Goal: Information Seeking & Learning: Learn about a topic

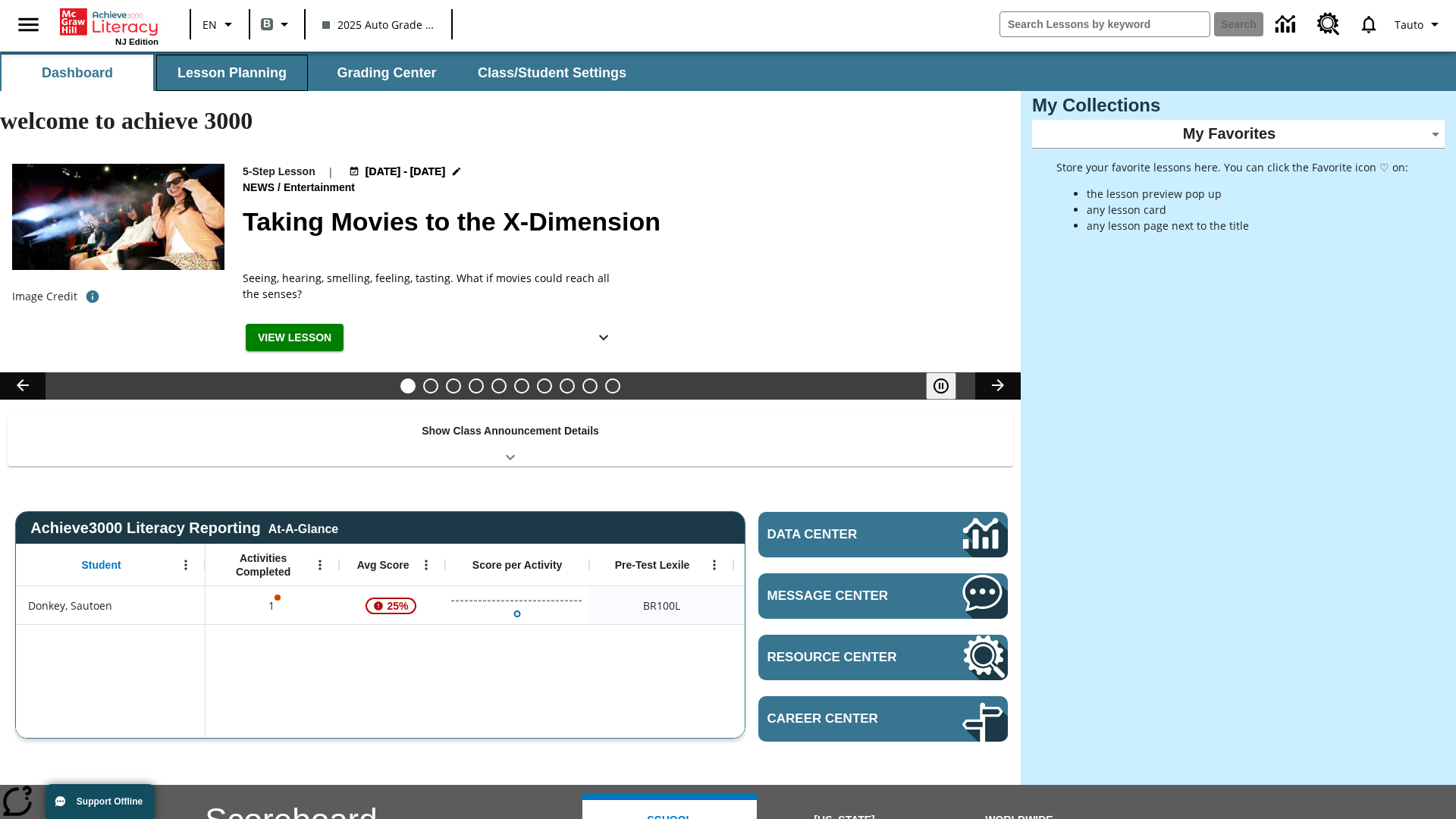
click at [232, 73] on button "Lesson Planning" at bounding box center [232, 72] width 152 height 37
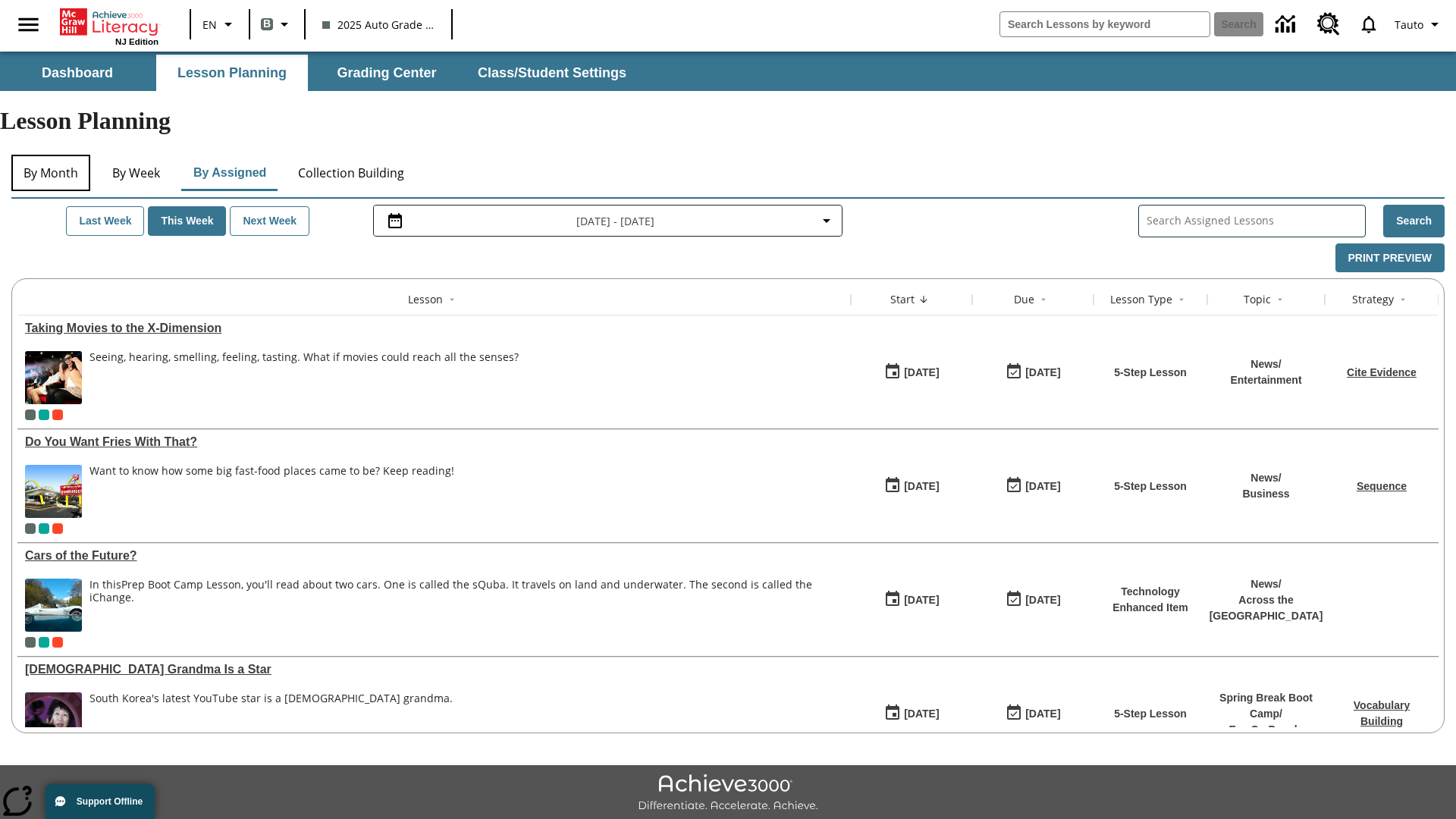
click at [51, 155] on button "By Month" at bounding box center [51, 172] width 79 height 37
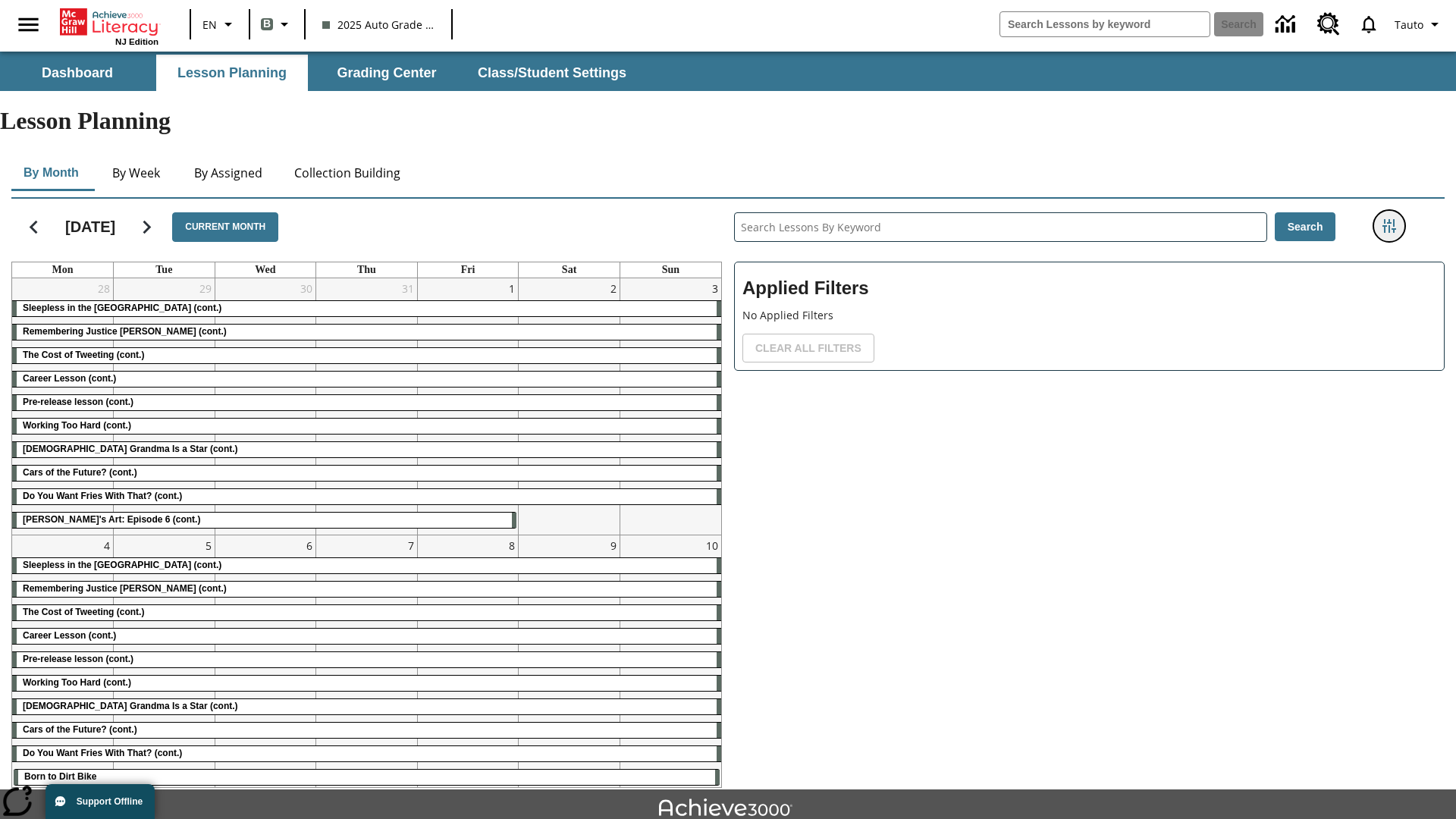
click at [1388, 219] on icon "Filters Side menu" at bounding box center [1388, 225] width 13 height 13
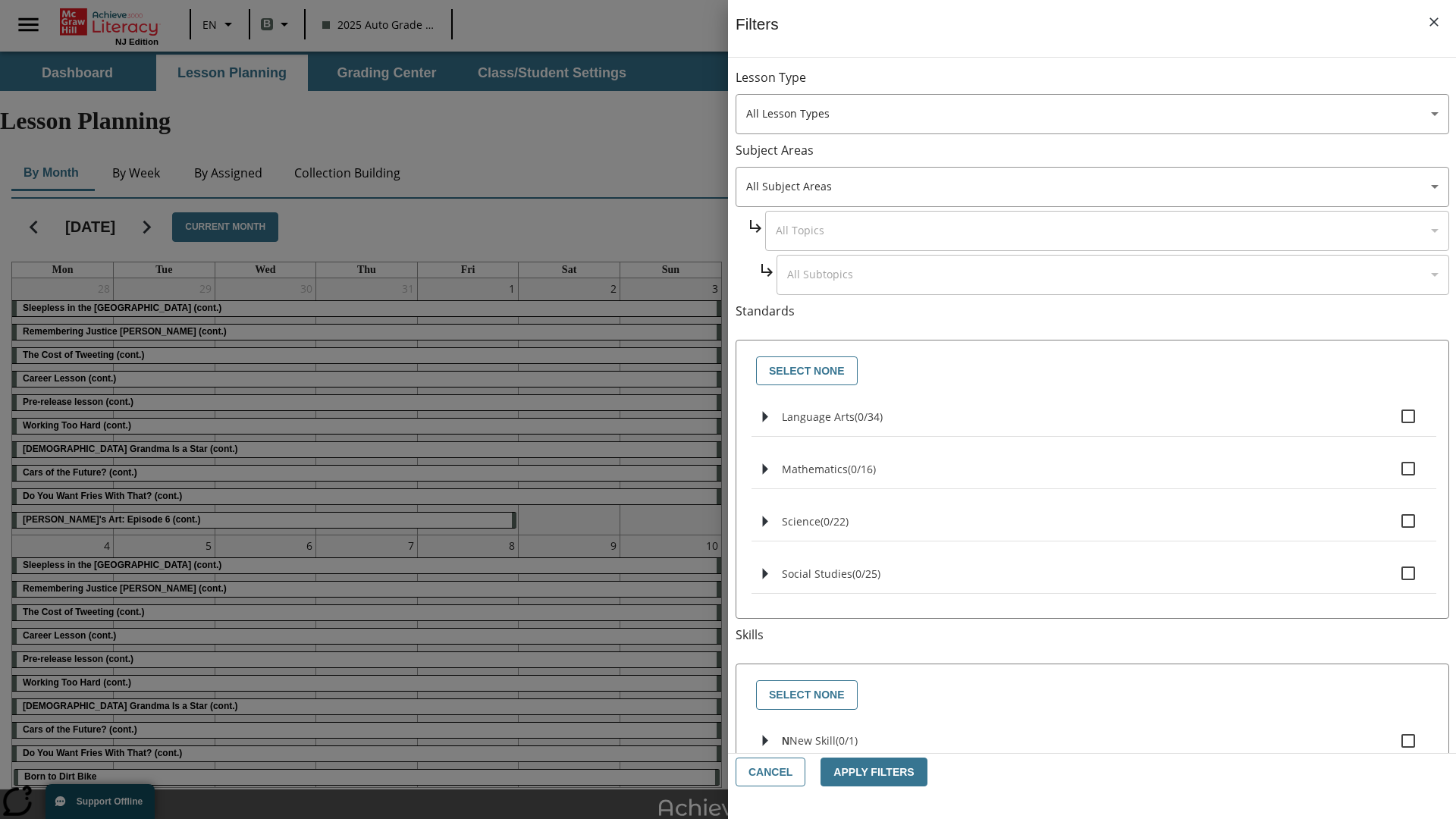
click at [1092, 539] on body "Skip to main content NJ Edition EN B 2025 Auto Grade 1 B Search 0 Tauto Dashboa…" at bounding box center [728, 470] width 1456 height 836
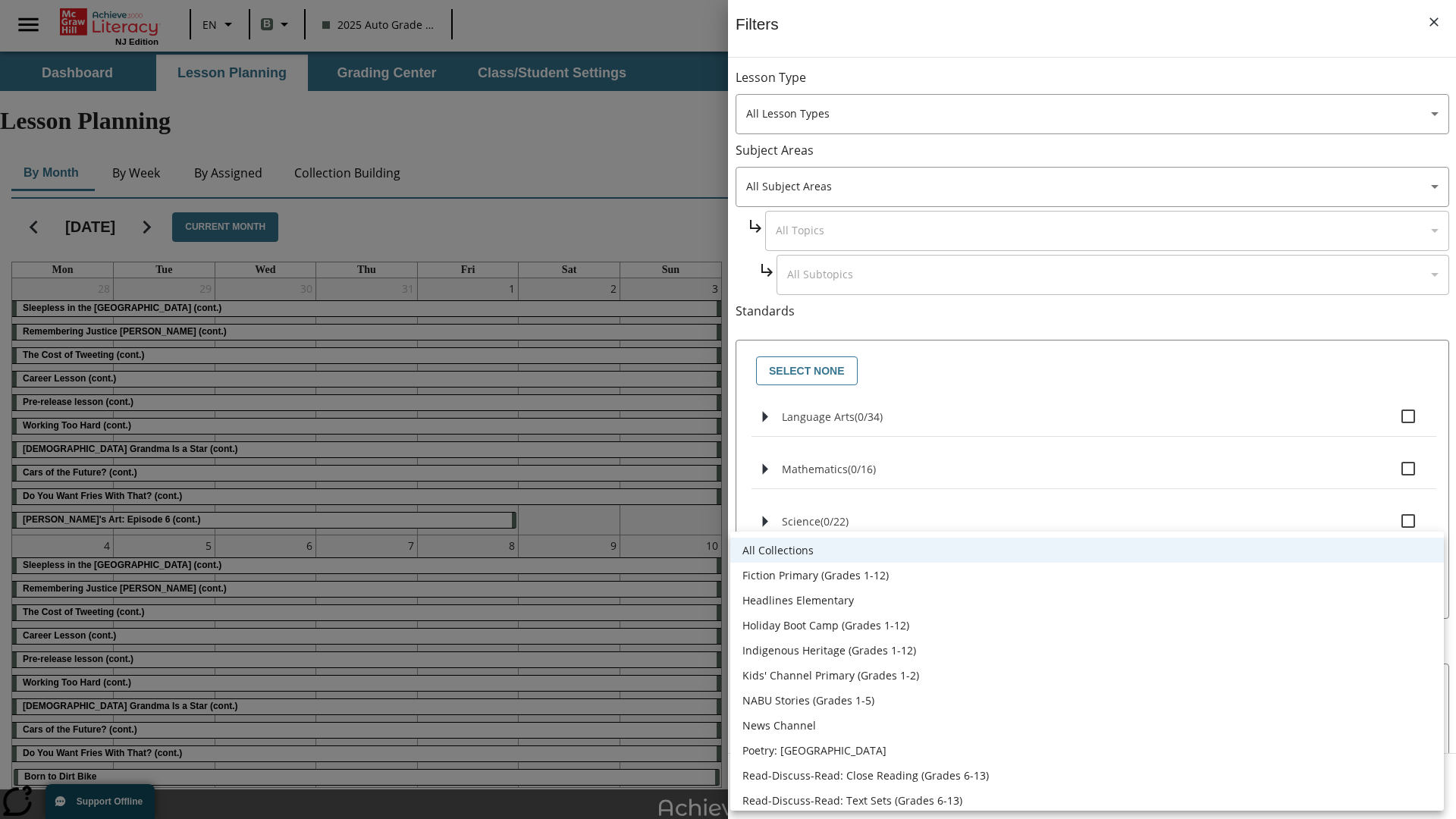
scroll to position [631, 0]
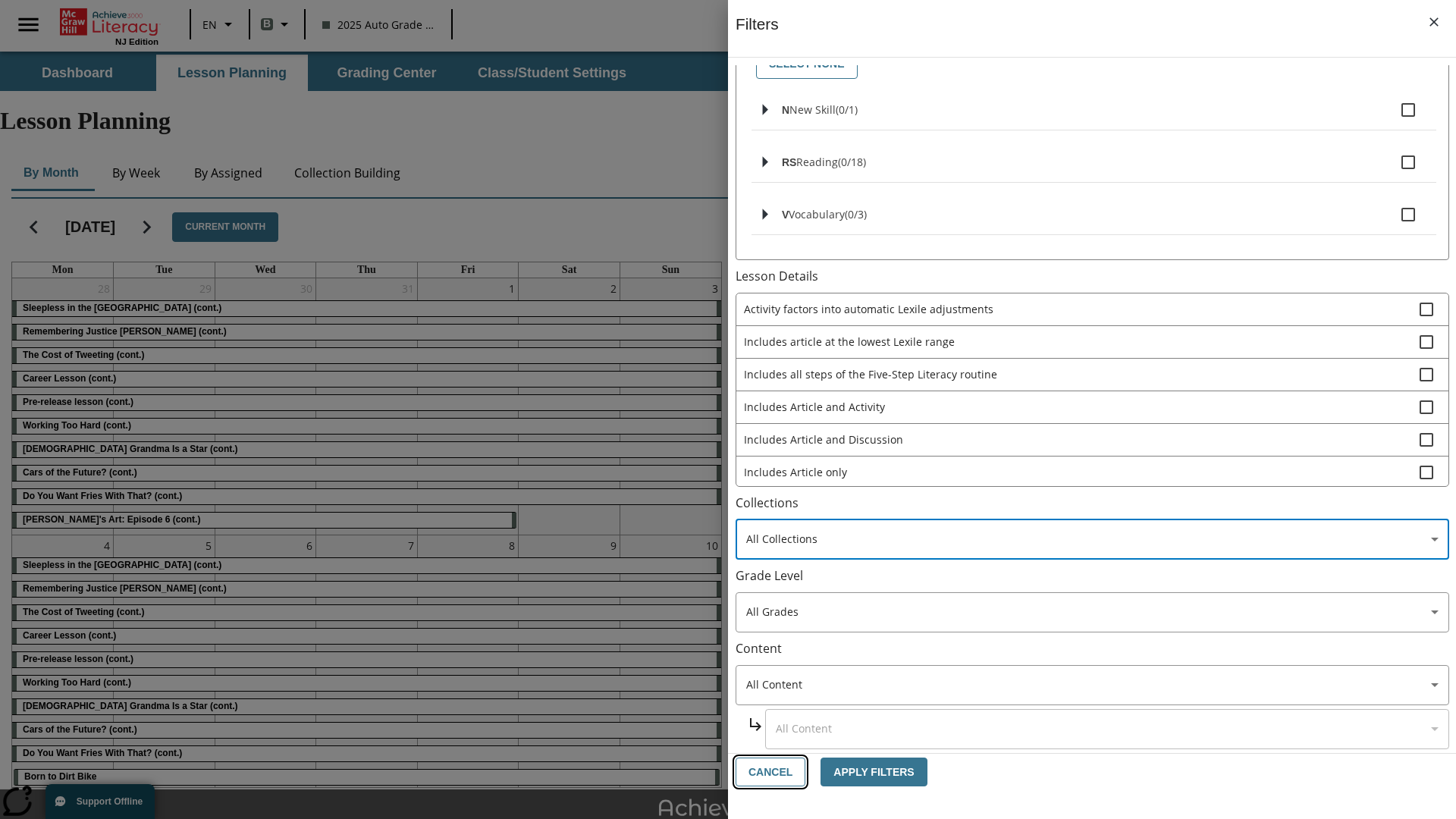
click at [769, 773] on button "Cancel" at bounding box center [770, 773] width 70 height 29
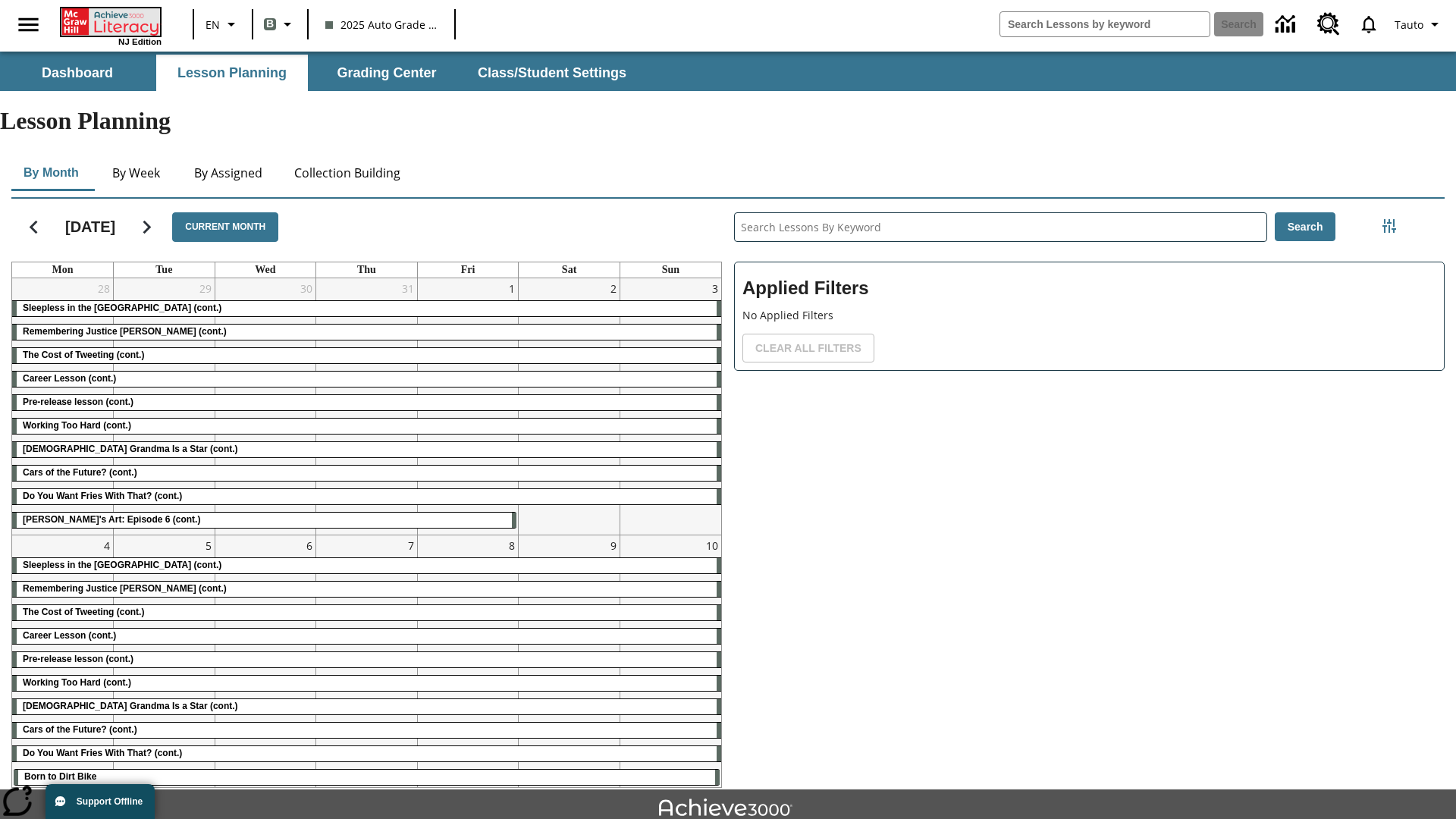
click at [109, 21] on icon "Home" at bounding box center [112, 21] width 101 height 28
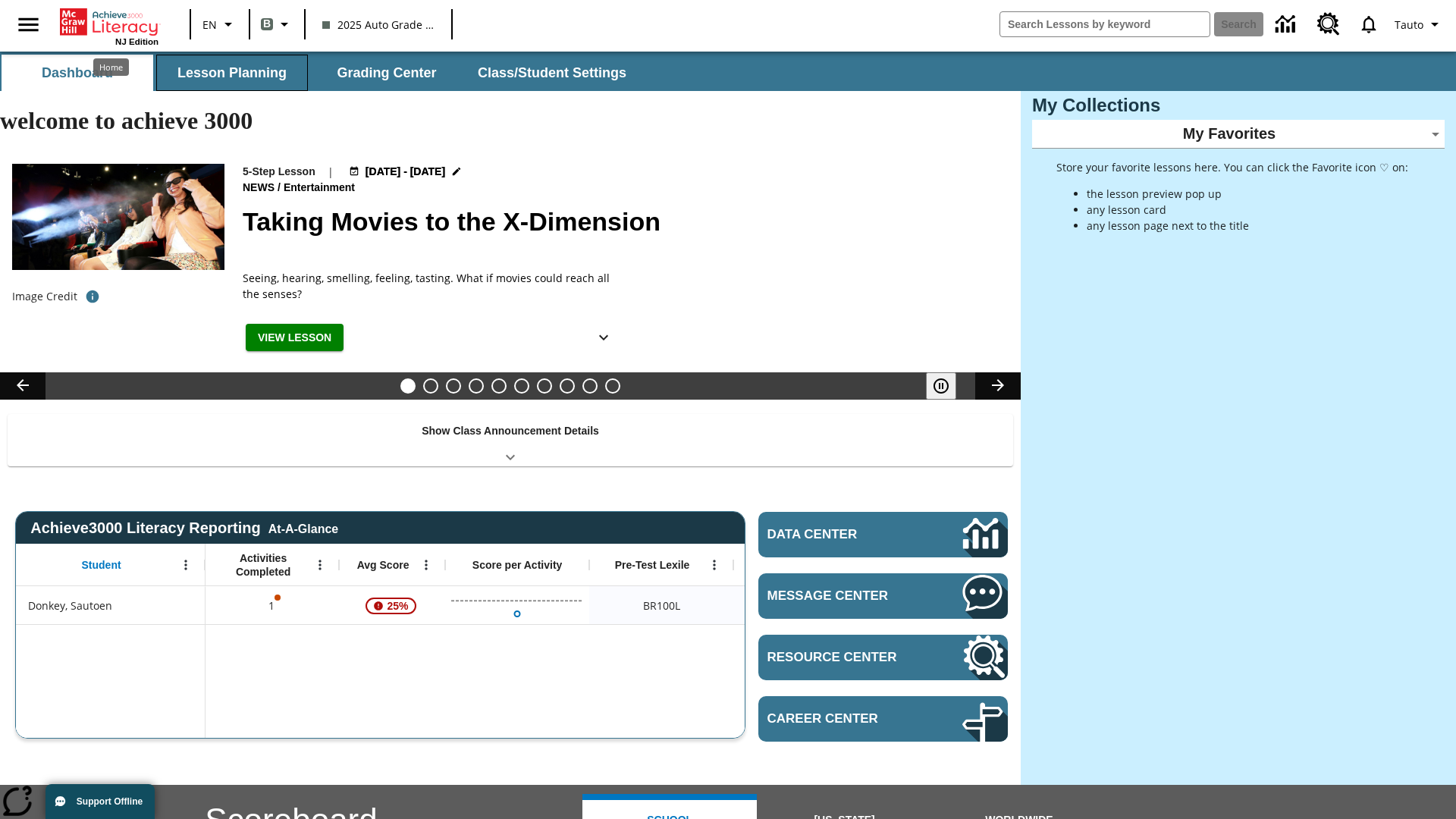
click at [232, 73] on button "Lesson Planning" at bounding box center [232, 72] width 152 height 37
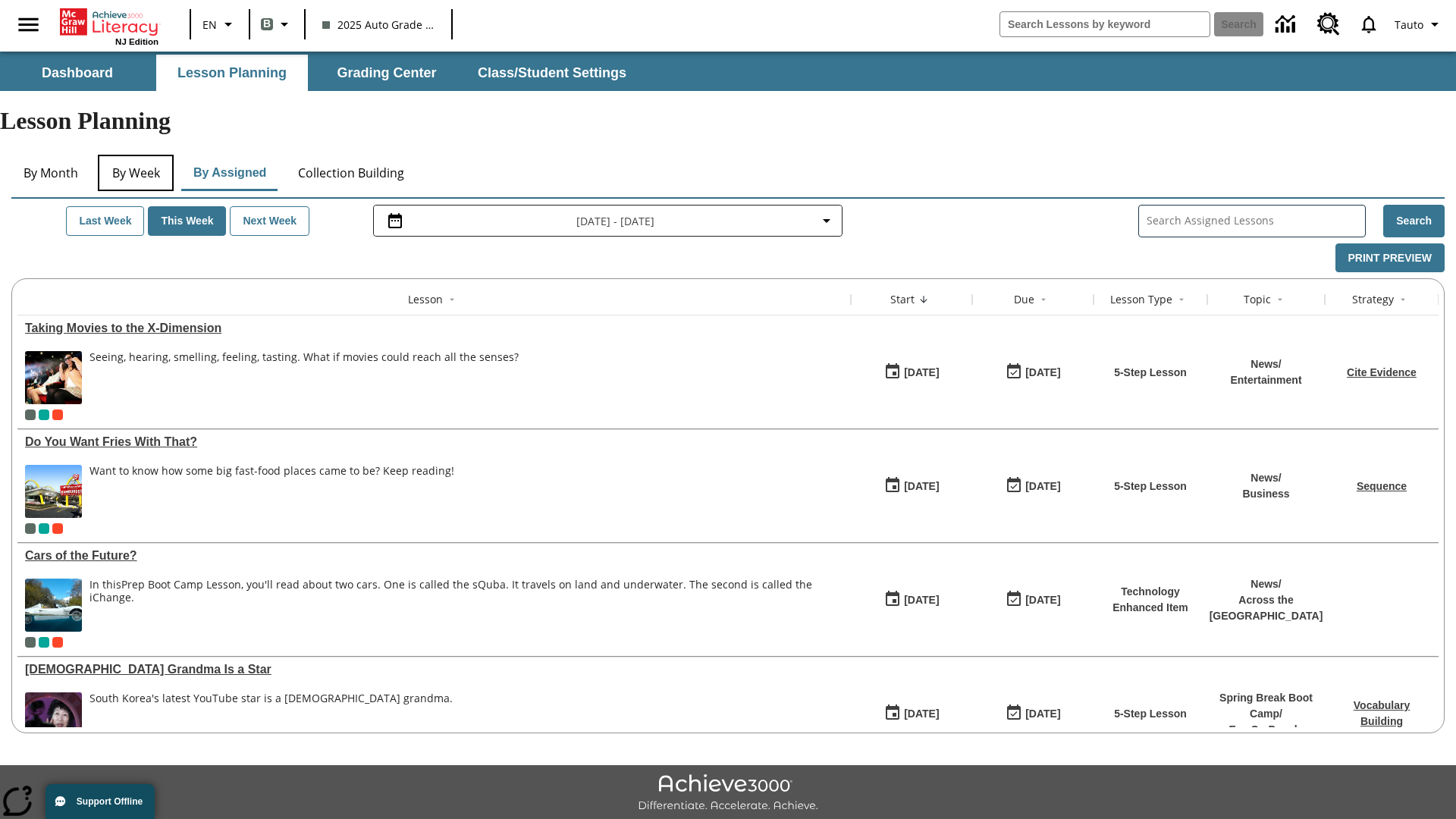
click at [136, 155] on button "By Week" at bounding box center [136, 172] width 76 height 37
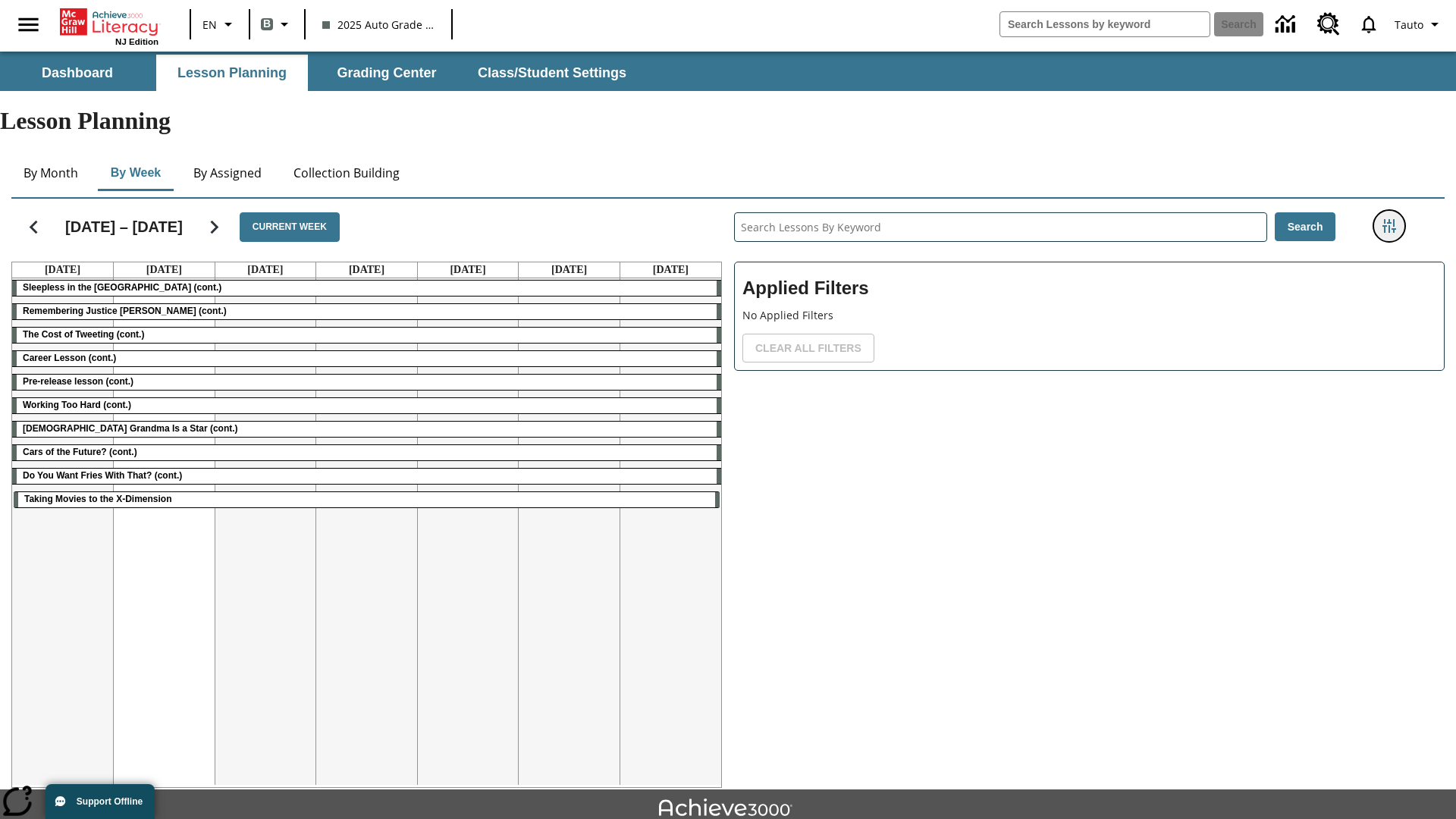
click at [1388, 219] on icon "Filters Side menu" at bounding box center [1388, 225] width 13 height 13
